Goal: Navigation & Orientation: Find specific page/section

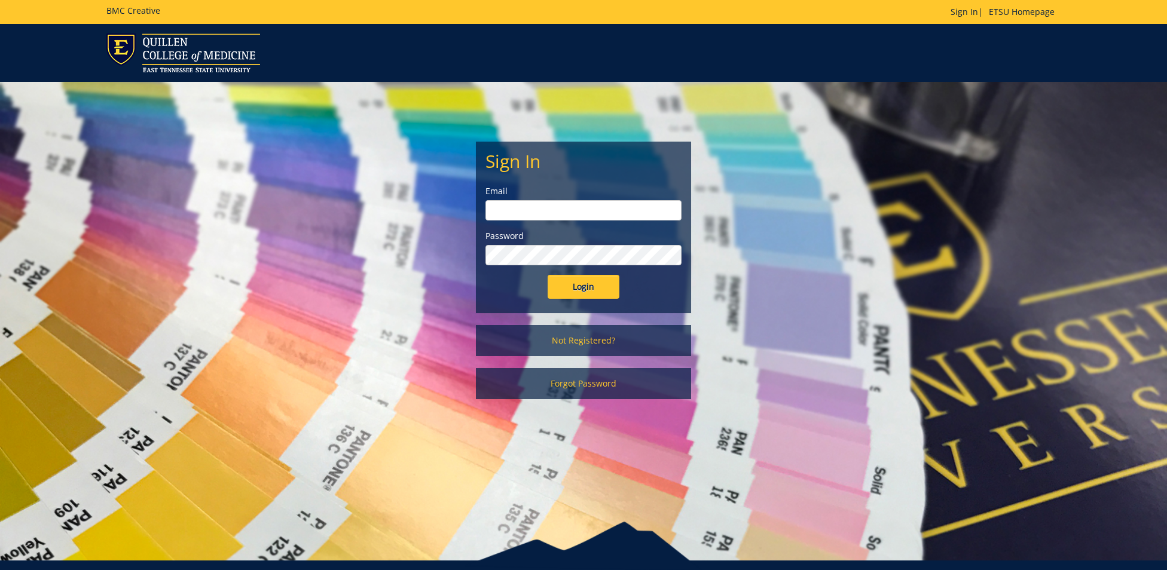
type input "[EMAIL_ADDRESS][DOMAIN_NAME]"
click at [586, 285] on input "Login" at bounding box center [584, 287] width 72 height 24
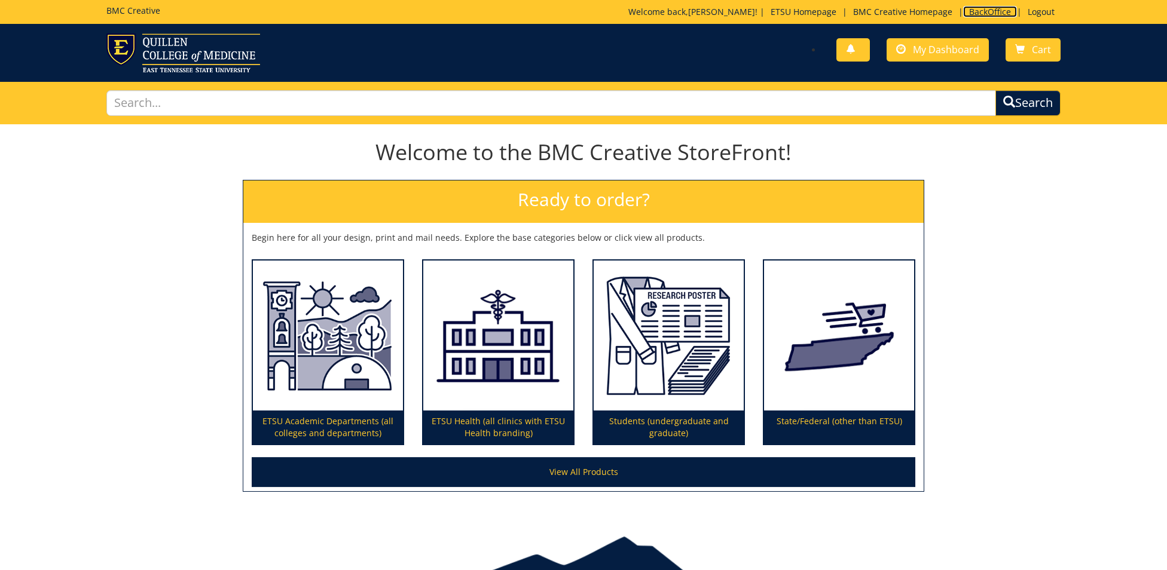
click at [967, 7] on link "BackOffice" at bounding box center [990, 11] width 54 height 11
